Goal: Information Seeking & Learning: Learn about a topic

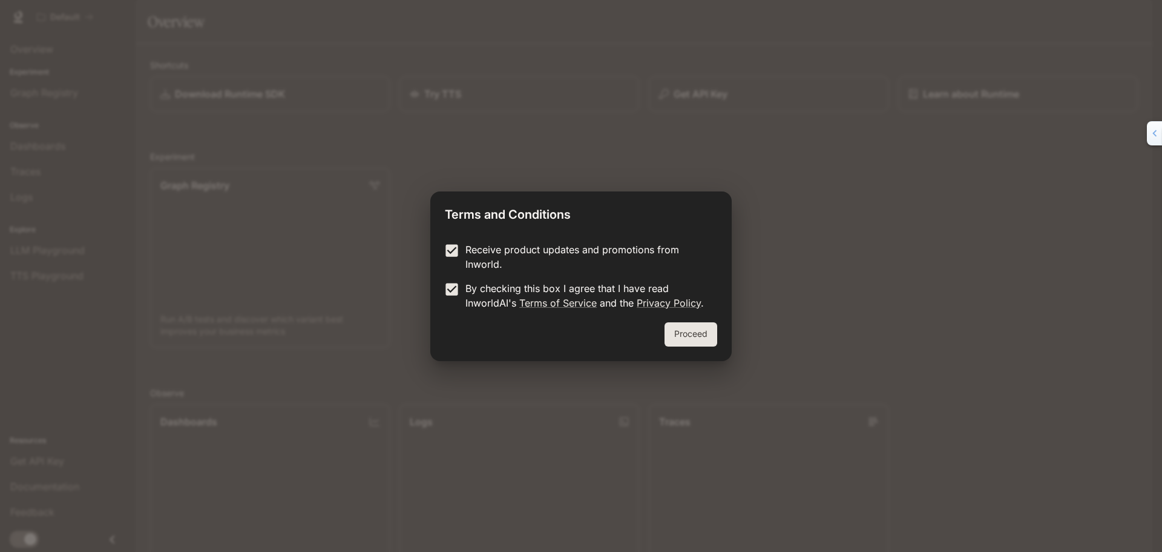
click at [471, 257] on p "Receive product updates and promotions from Inworld." at bounding box center [587, 256] width 242 height 29
click at [701, 336] on button "Proceed" at bounding box center [691, 334] width 53 height 24
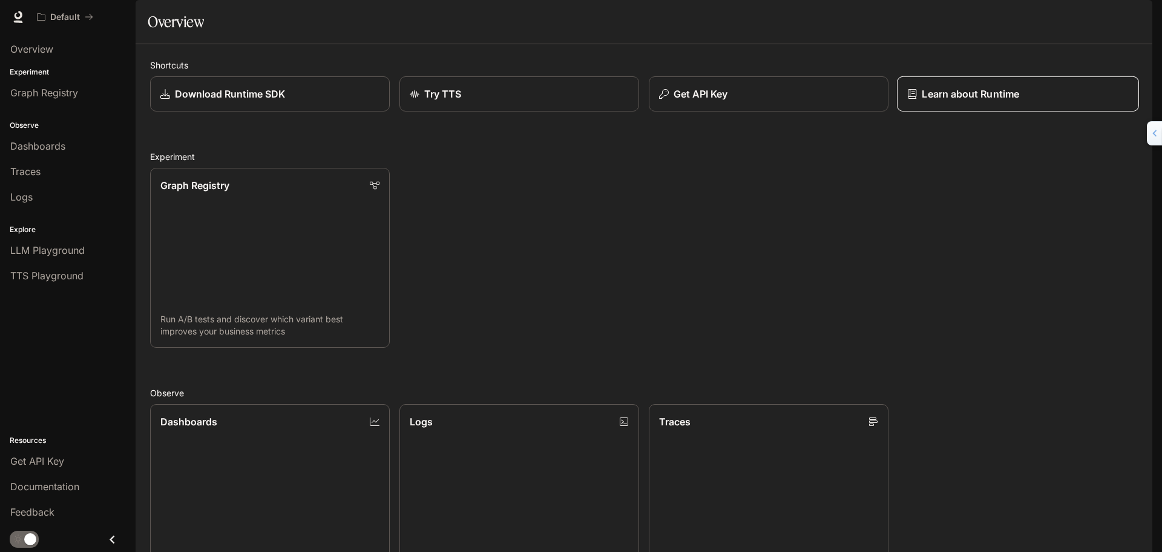
click at [942, 112] on link "Learn about Runtime" at bounding box center [1018, 94] width 242 height 36
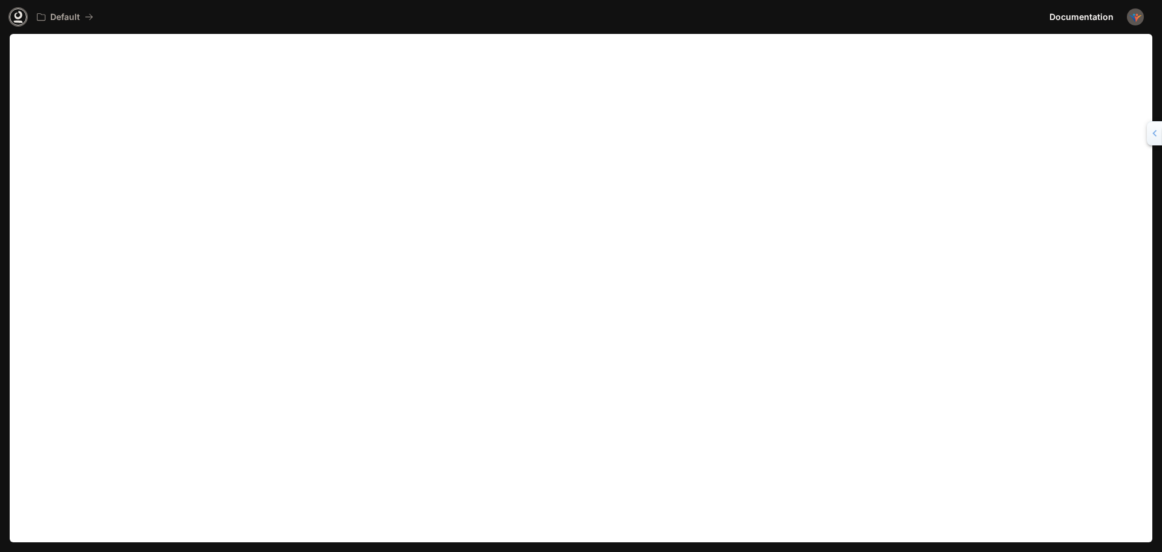
click at [18, 11] on link at bounding box center [18, 16] width 17 height 17
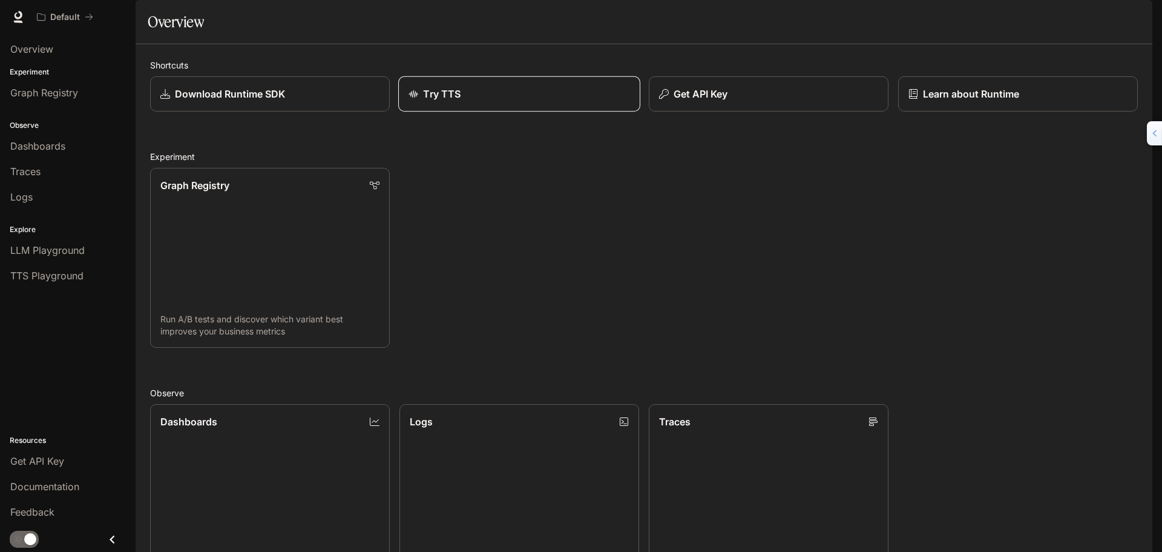
click at [533, 101] on div "Try TTS" at bounding box center [520, 94] width 222 height 15
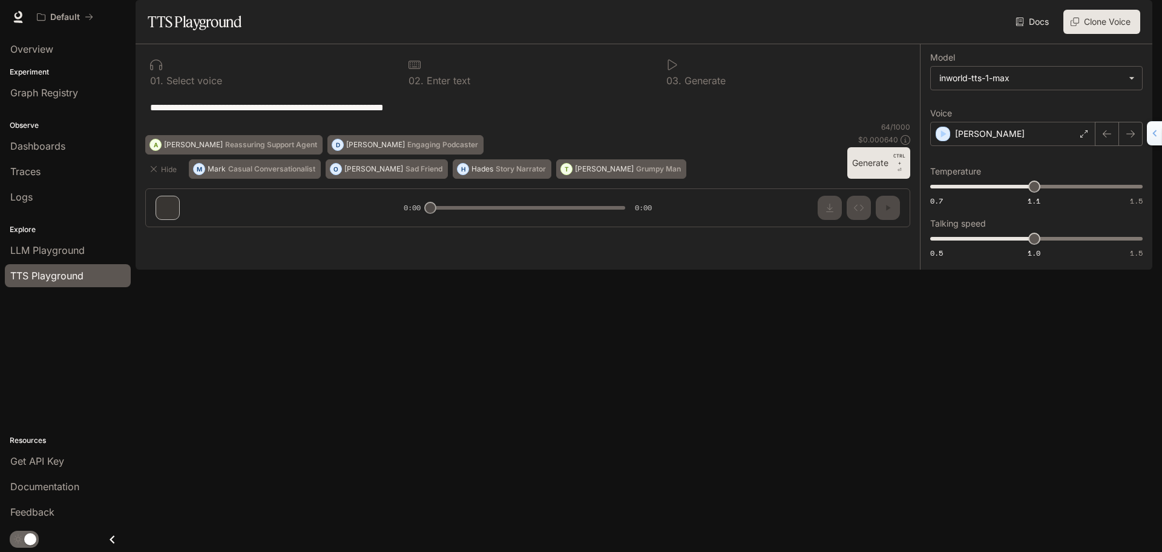
click at [1108, 34] on button "Clone Voice" at bounding box center [1102, 22] width 77 height 24
